Goal: Task Accomplishment & Management: Use online tool/utility

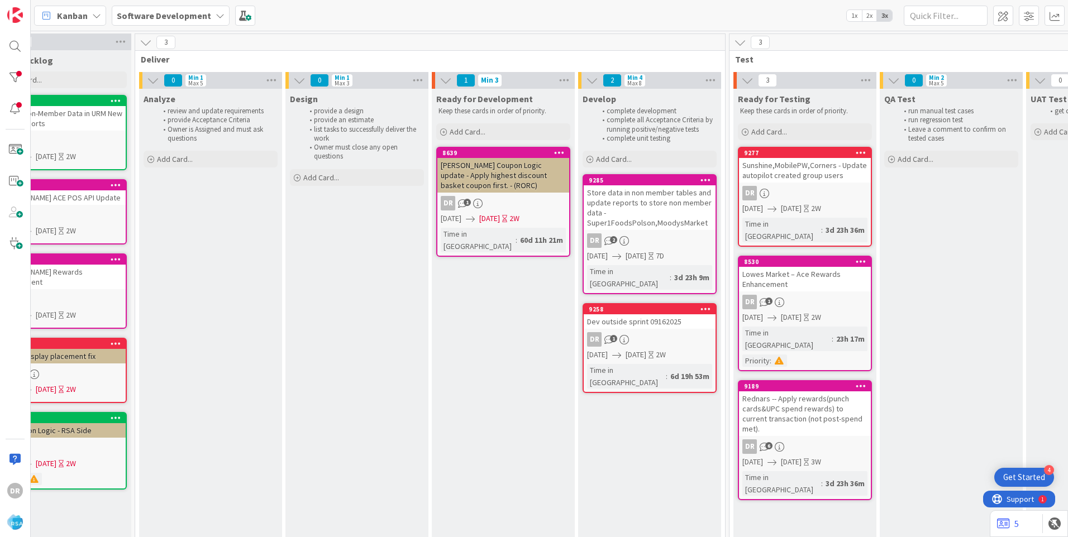
scroll to position [0, 1104]
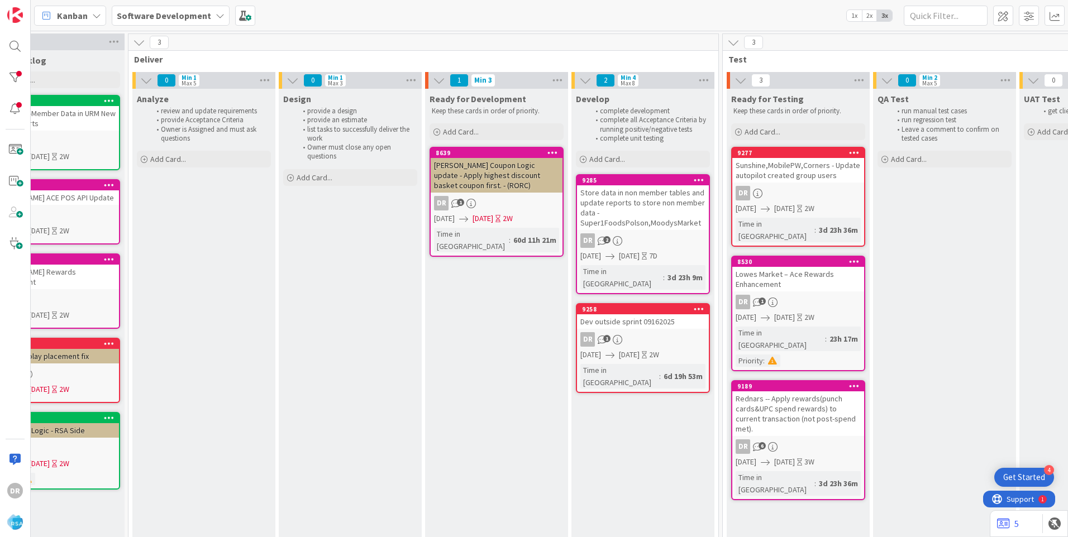
click at [635, 314] on div "Dev outside sprint 09162025" at bounding box center [643, 321] width 132 height 15
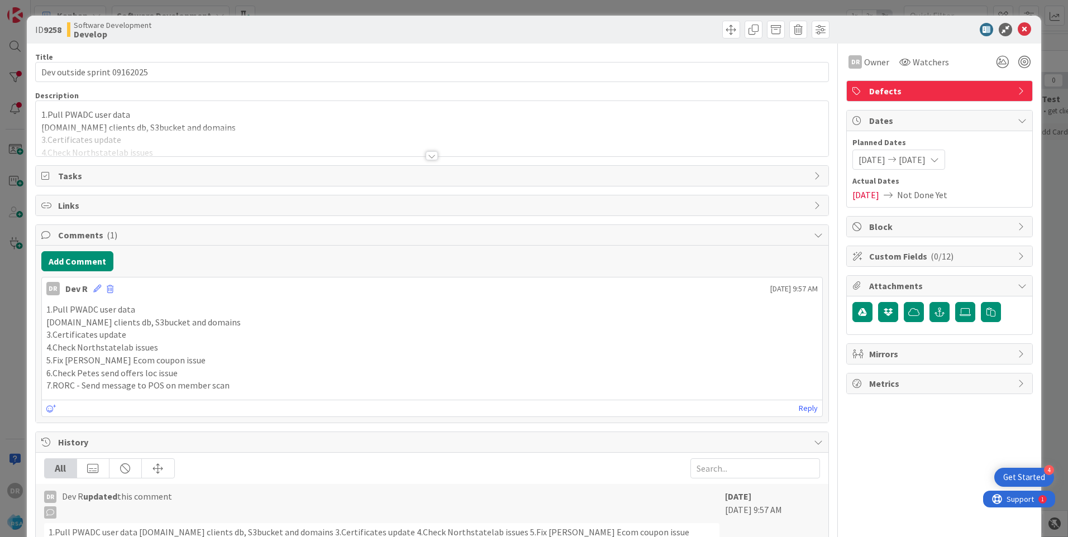
click at [138, 149] on div at bounding box center [432, 142] width 792 height 28
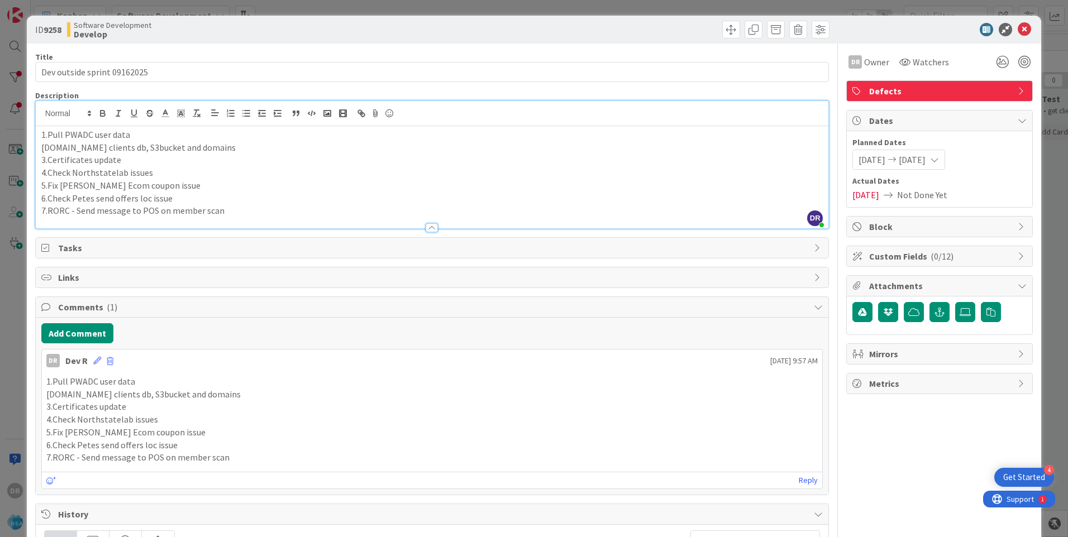
click at [230, 206] on p "7.RORC - Send message to POS on member scan" at bounding box center [431, 210] width 781 height 13
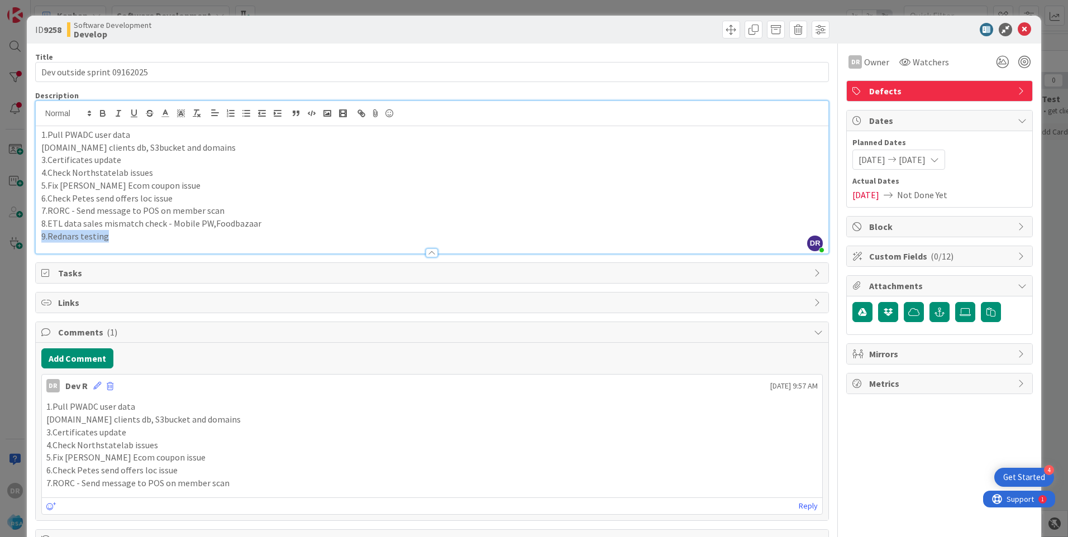
drag, startPoint x: 137, startPoint y: 242, endPoint x: 56, endPoint y: 171, distance: 107.6
click at [56, 171] on div "Description DR [PERSON_NAME] just joined 1.Pull PWADC user data [DOMAIN_NAME] c…" at bounding box center [432, 172] width 794 height 164
drag, startPoint x: 114, startPoint y: 241, endPoint x: 37, endPoint y: 136, distance: 131.0
click at [37, 136] on div "1.Pull PWADC user data [DOMAIN_NAME] clients db, S3bucket and domains 3.Certifi…" at bounding box center [432, 189] width 792 height 127
copy div "1.Pull PWADC user data [DOMAIN_NAME] clients db, S3bucket and domains 3.Certifi…"
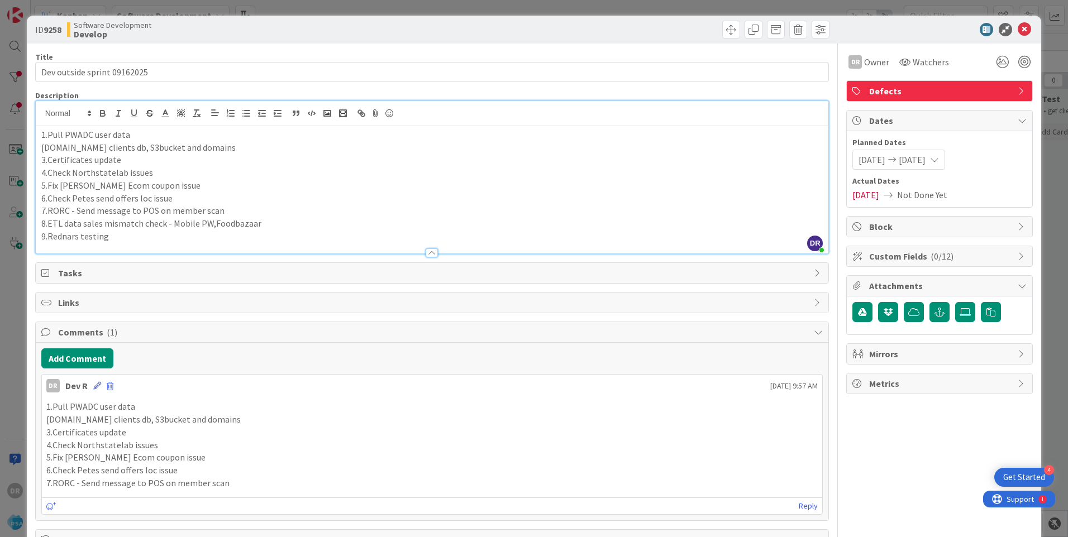
click at [94, 385] on icon at bounding box center [97, 386] width 8 height 8
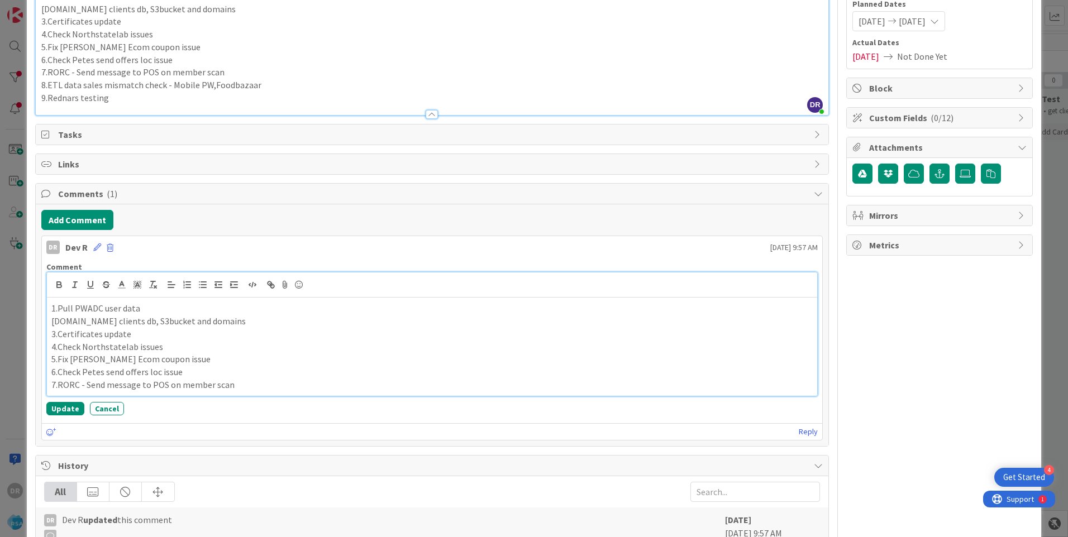
scroll to position [168, 0]
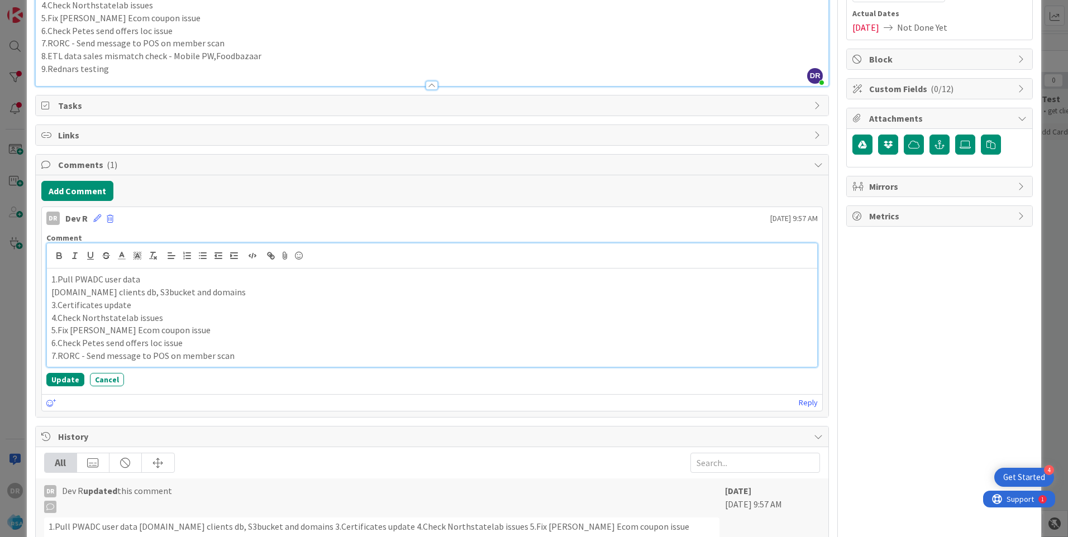
click at [222, 343] on p "6.Check Petes send offers loc issue" at bounding box center [431, 343] width 761 height 13
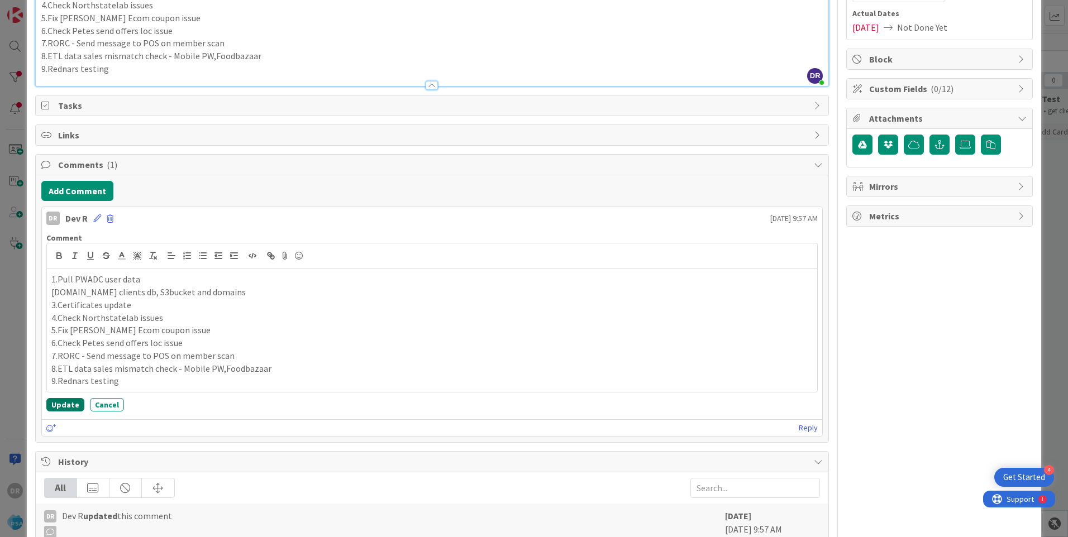
click at [70, 402] on button "Update" at bounding box center [65, 404] width 38 height 13
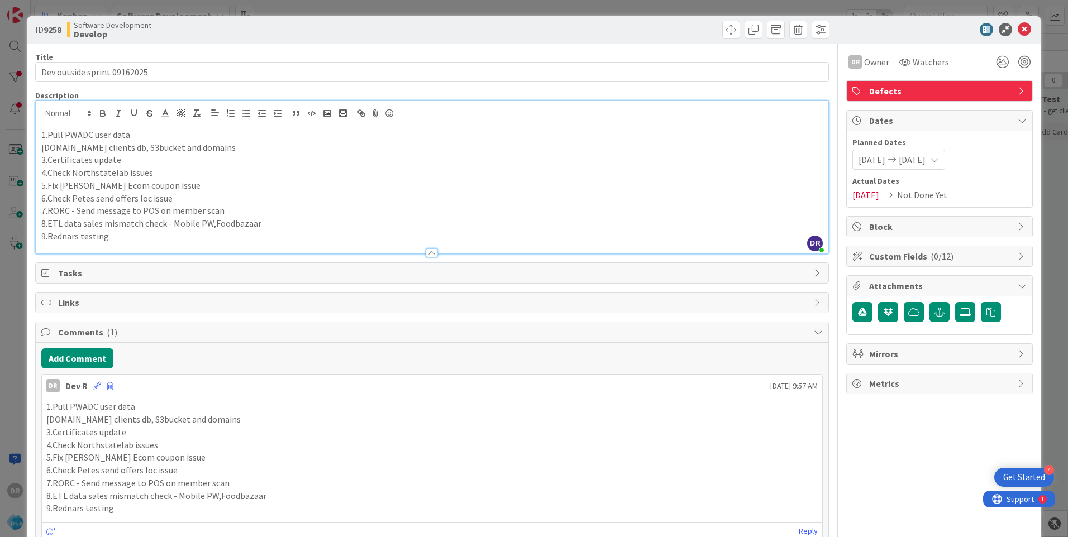
scroll to position [0, 1104]
